Goal: Transaction & Acquisition: Purchase product/service

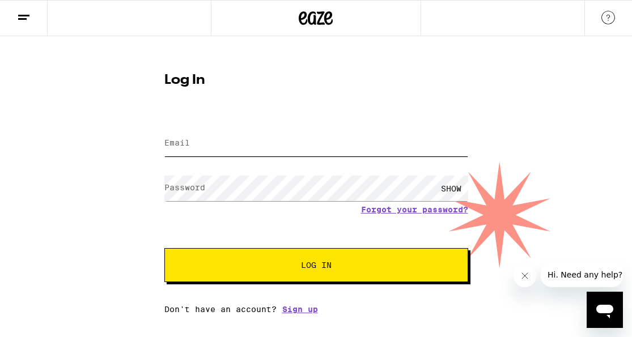
type input "[EMAIL_ADDRESS][DOMAIN_NAME]"
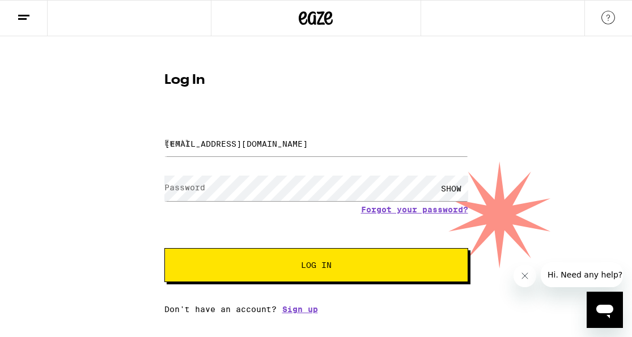
click at [224, 262] on button "Log In" at bounding box center [316, 265] width 304 height 34
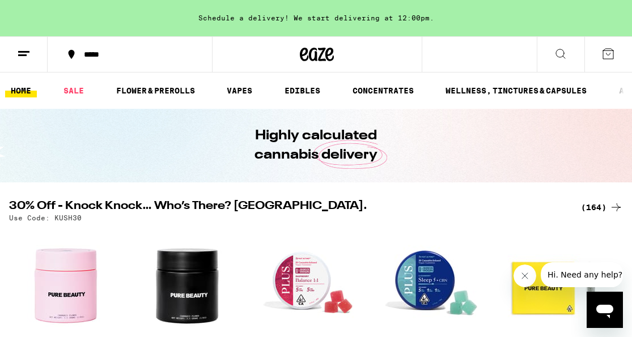
click at [27, 48] on icon at bounding box center [24, 54] width 14 height 14
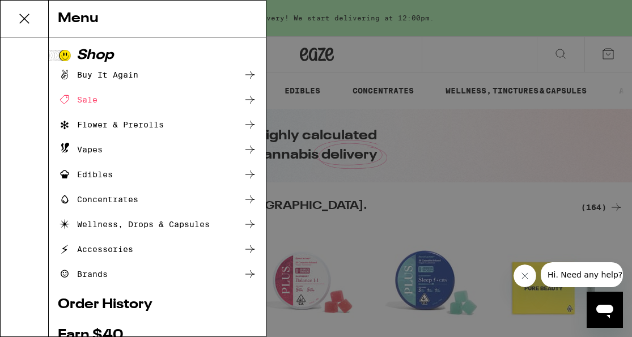
click at [74, 122] on div "Flower & Prerolls" at bounding box center [111, 125] width 106 height 14
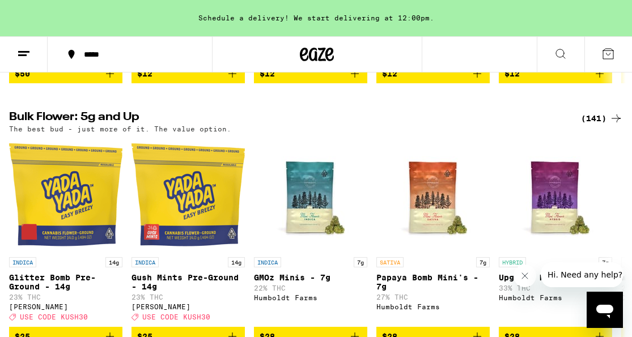
scroll to position [347, 0]
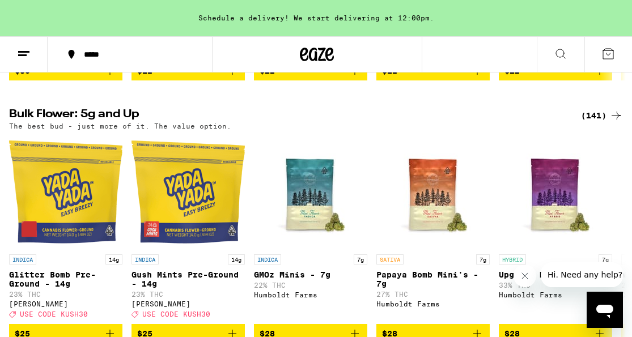
click at [597, 122] on div "(141)" at bounding box center [602, 116] width 42 height 14
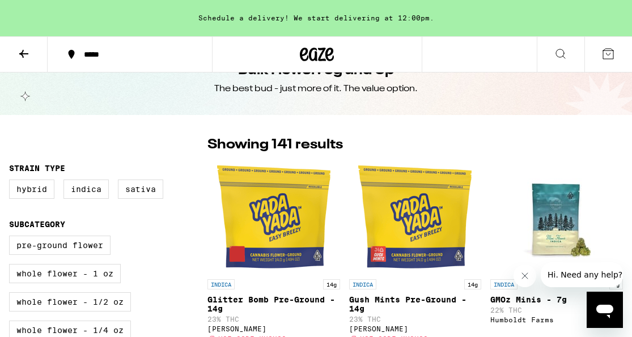
scroll to position [33, 0]
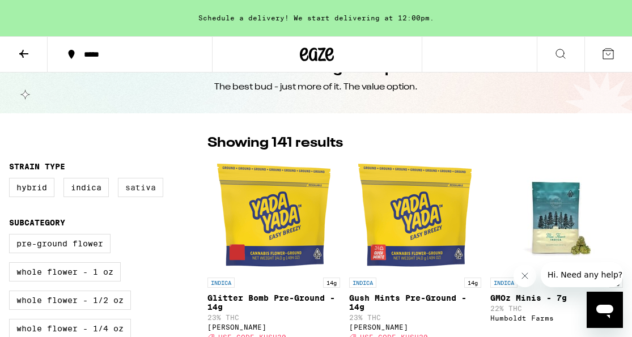
click at [144, 194] on label "Sativa" at bounding box center [140, 187] width 45 height 19
click at [12, 180] on input "Sativa" at bounding box center [11, 180] width 1 height 1
checkbox input "true"
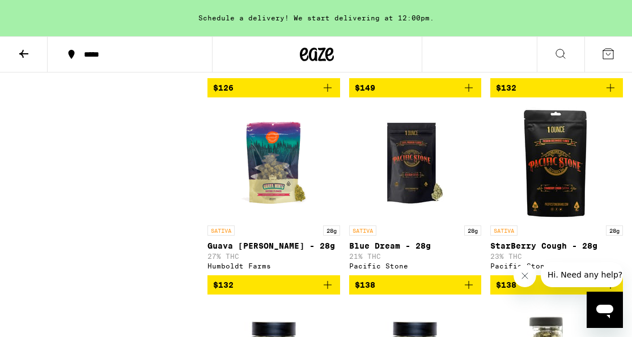
scroll to position [3140, 0]
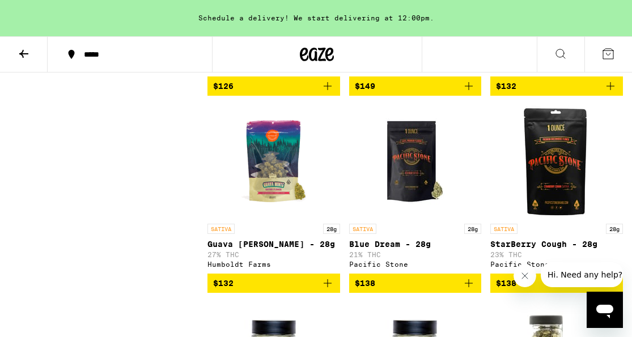
click at [23, 50] on icon at bounding box center [23, 54] width 9 height 8
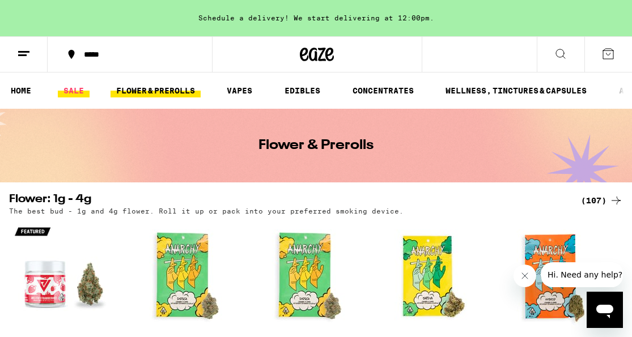
click at [74, 95] on link "SALE" at bounding box center [74, 91] width 32 height 14
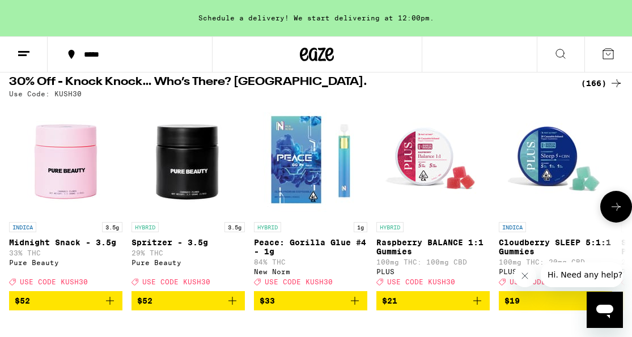
scroll to position [118, 0]
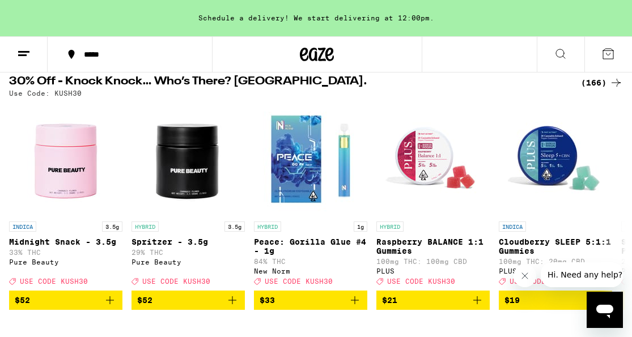
click at [604, 80] on div "(166)" at bounding box center [602, 83] width 42 height 14
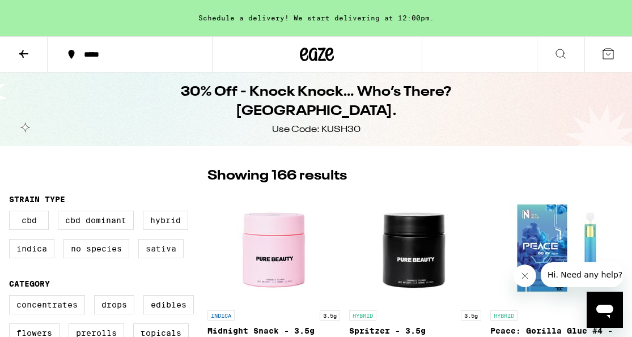
click at [158, 258] on label "Sativa" at bounding box center [160, 248] width 45 height 19
click at [12, 213] on input "Sativa" at bounding box center [11, 212] width 1 height 1
checkbox input "true"
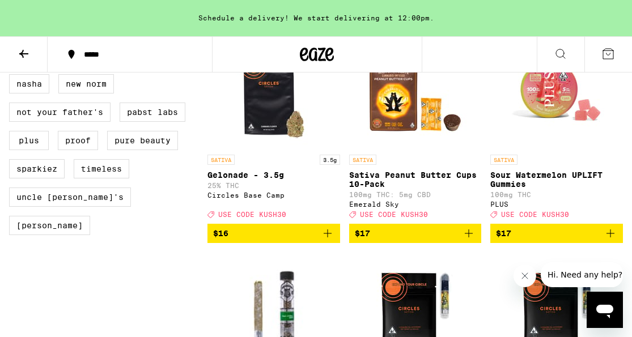
scroll to position [1002, 0]
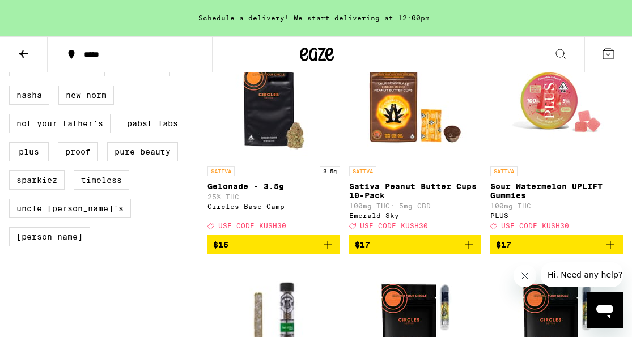
click at [325, 252] on icon "Add to bag" at bounding box center [328, 245] width 14 height 14
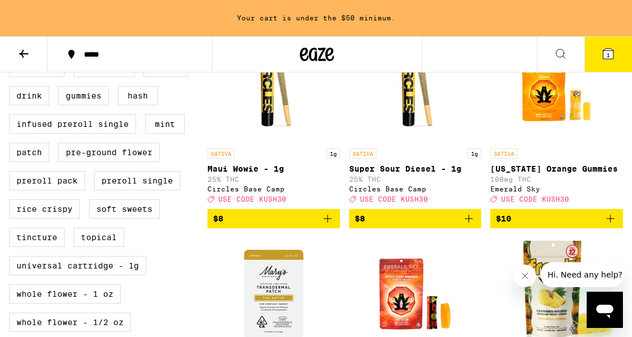
scroll to position [379, 0]
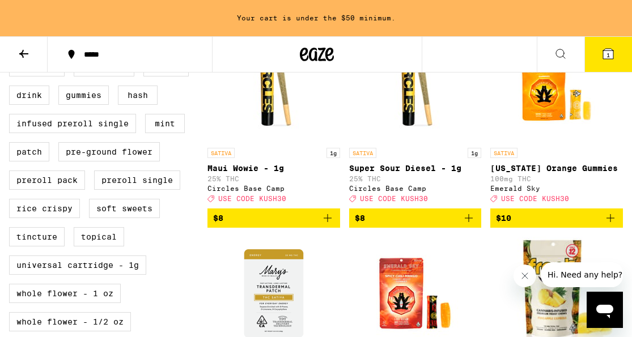
click at [611, 225] on icon "Add to bag" at bounding box center [610, 218] width 14 height 14
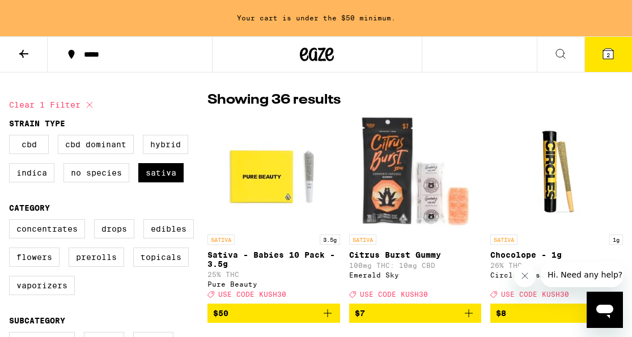
scroll to position [78, 0]
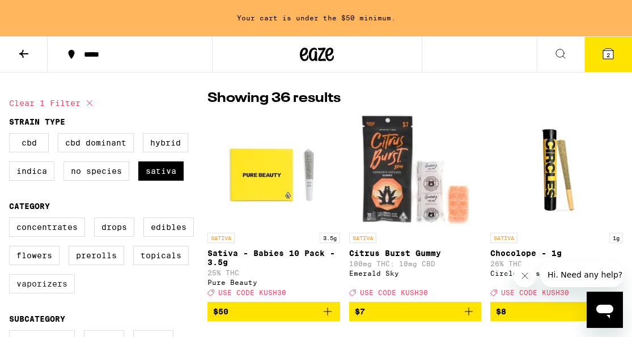
click at [59, 292] on label "Vaporizers" at bounding box center [42, 283] width 66 height 19
click at [12, 220] on input "Vaporizers" at bounding box center [11, 219] width 1 height 1
checkbox input "true"
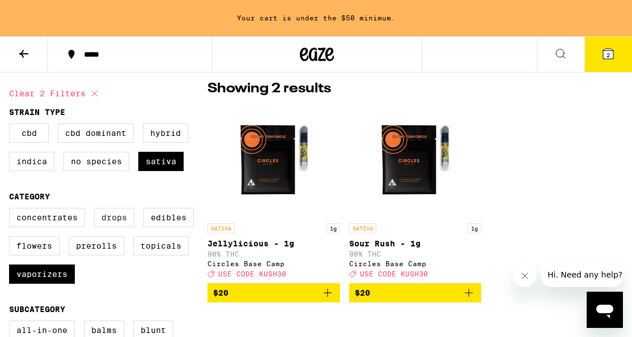
scroll to position [90, 0]
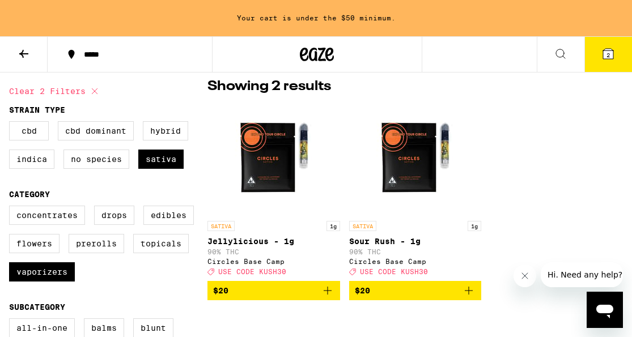
click at [334, 292] on button "$20" at bounding box center [273, 290] width 133 height 19
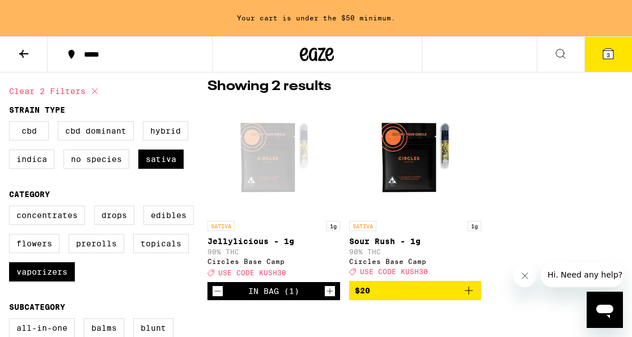
click at [33, 59] on button at bounding box center [24, 55] width 48 height 36
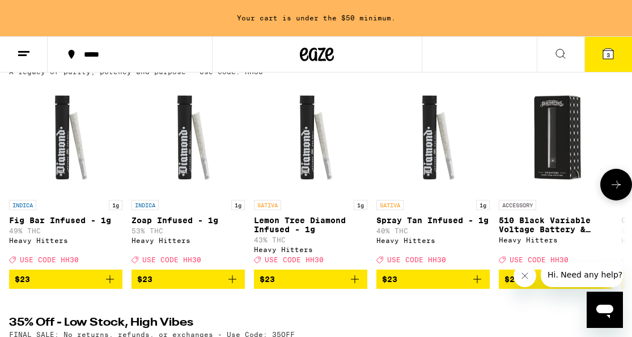
scroll to position [401, 0]
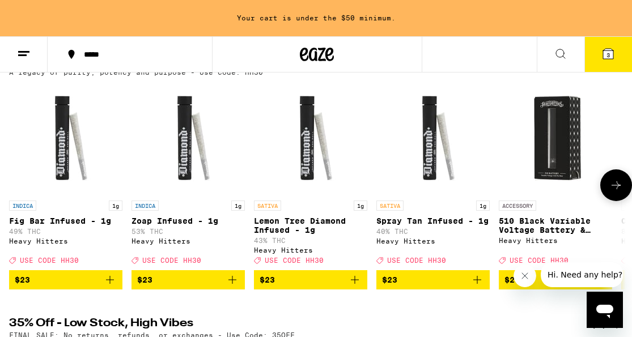
click at [623, 194] on button at bounding box center [616, 185] width 32 height 32
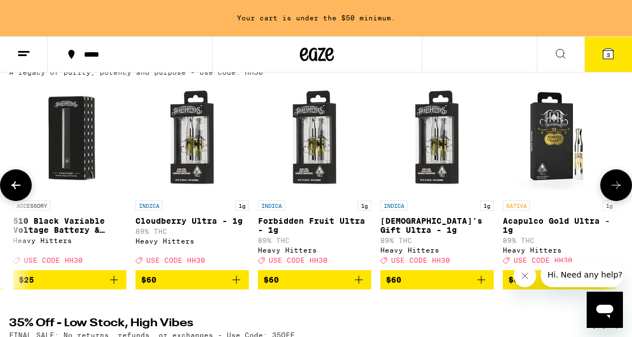
scroll to position [0, 490]
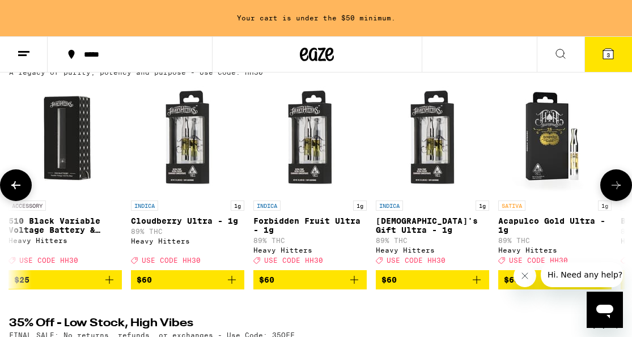
click at [623, 194] on button at bounding box center [616, 185] width 32 height 32
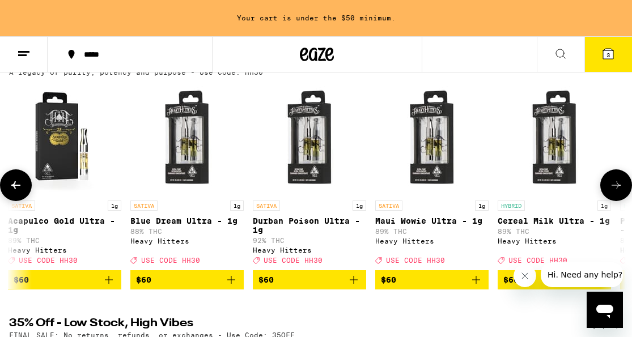
click at [616, 192] on icon at bounding box center [616, 185] width 14 height 14
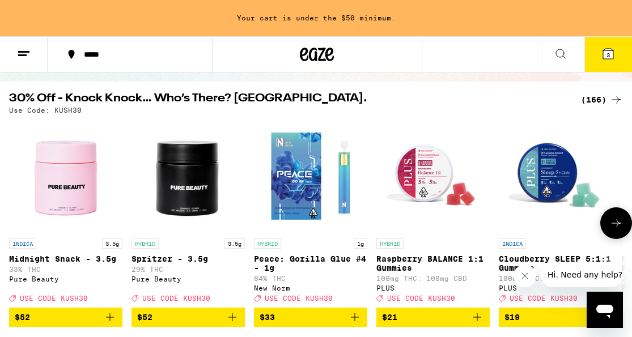
scroll to position [93, 0]
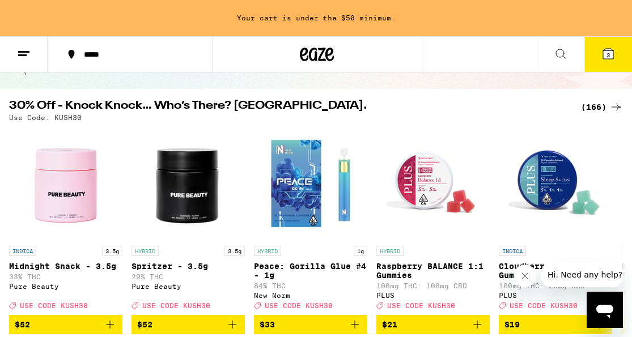
click at [588, 109] on div "(166)" at bounding box center [602, 107] width 42 height 14
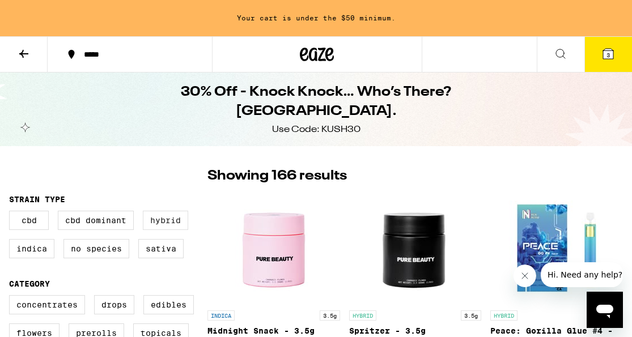
click at [169, 225] on label "Hybrid" at bounding box center [165, 220] width 45 height 19
click at [12, 213] on input "Hybrid" at bounding box center [11, 212] width 1 height 1
checkbox input "true"
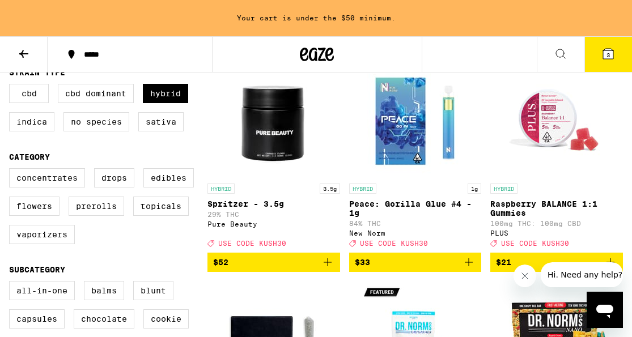
scroll to position [131, 0]
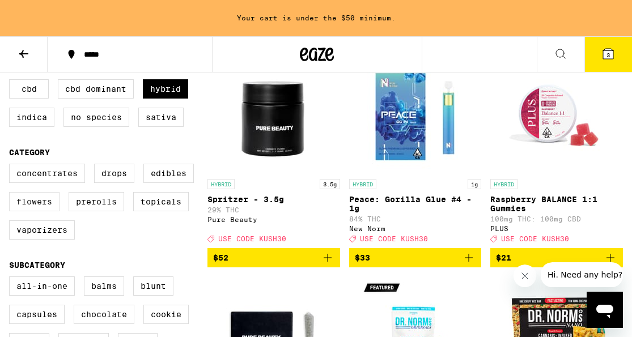
click at [54, 209] on label "Flowers" at bounding box center [34, 201] width 50 height 19
click at [12, 166] on input "Flowers" at bounding box center [11, 165] width 1 height 1
checkbox input "true"
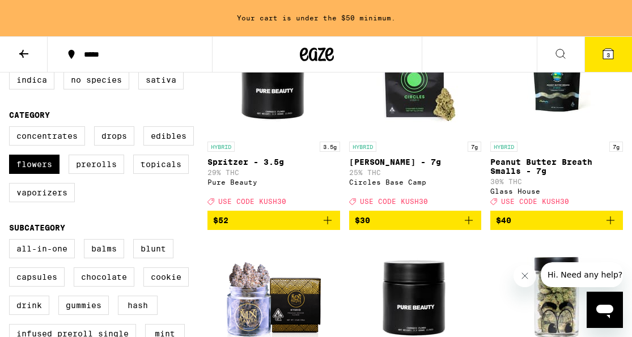
scroll to position [169, 0]
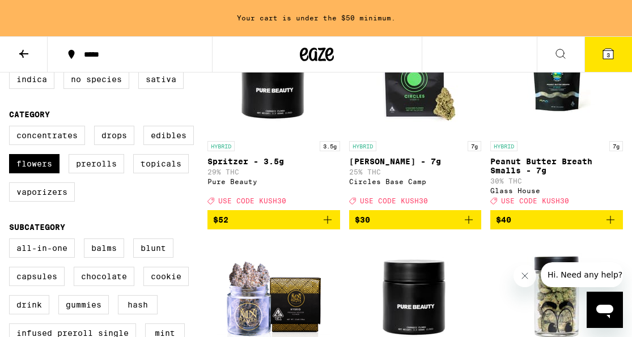
click at [608, 223] on icon "Add to bag" at bounding box center [610, 220] width 14 height 14
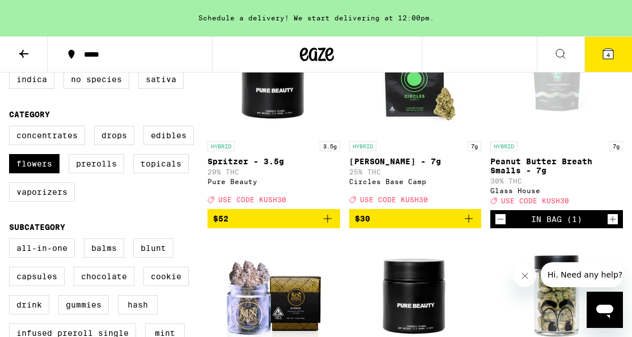
click at [598, 58] on button "4" at bounding box center [608, 54] width 48 height 35
